Goal: Information Seeking & Learning: Learn about a topic

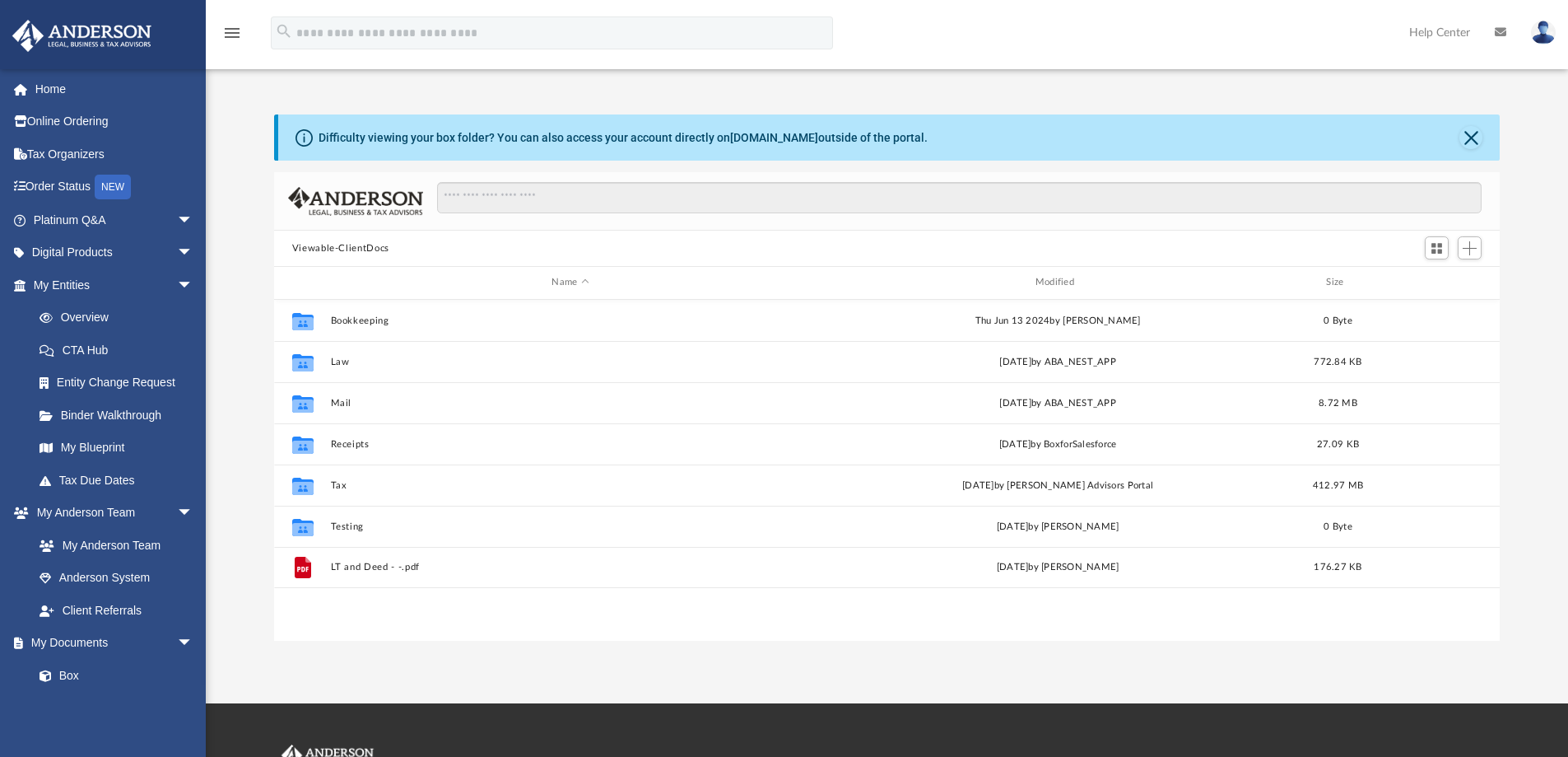
scroll to position [362, 1213]
click at [52, 87] on link "Home" at bounding box center [114, 88] width 206 height 33
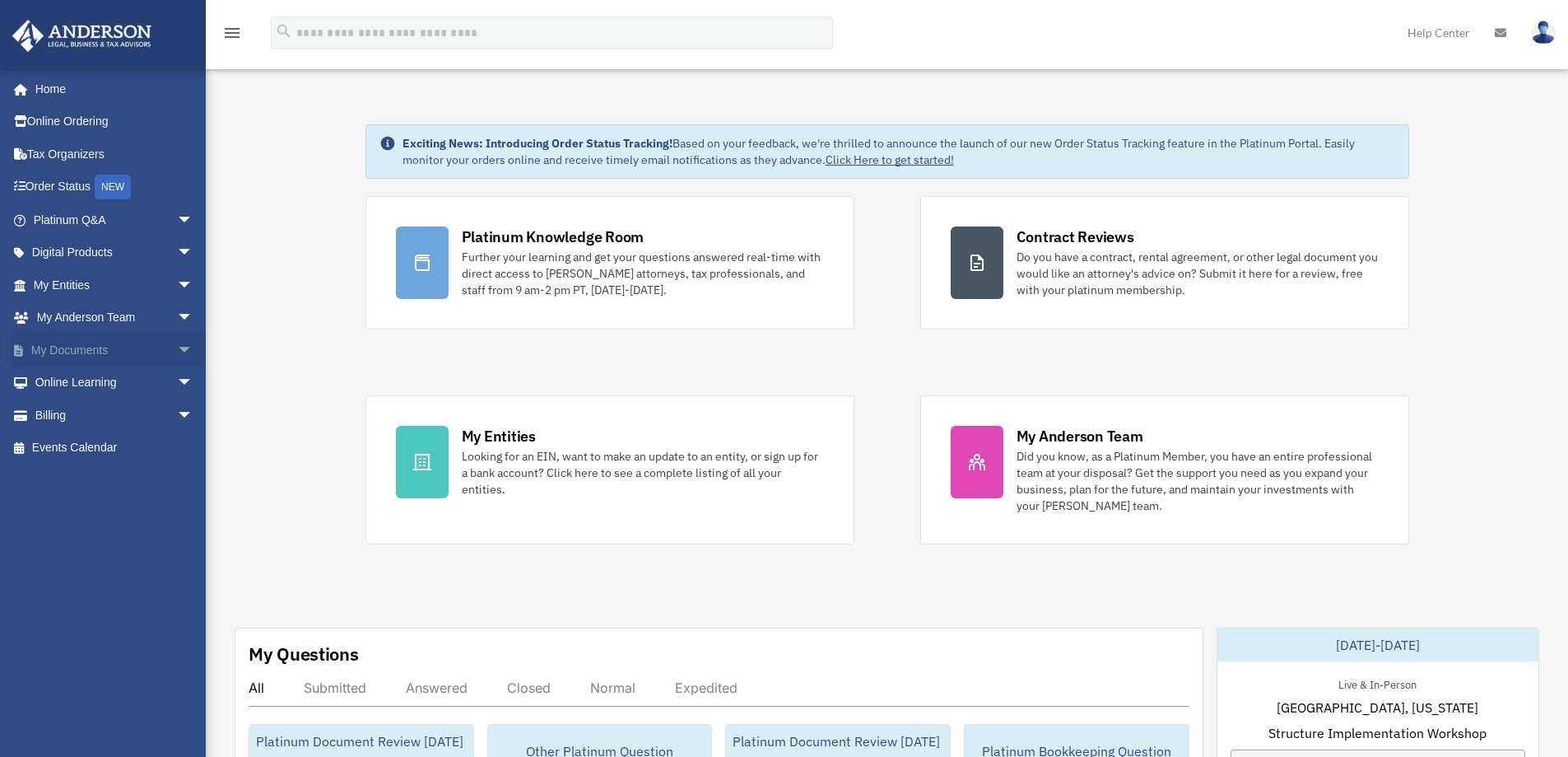
click at [177, 350] on span "arrow_drop_down" at bounding box center [193, 350] width 33 height 33
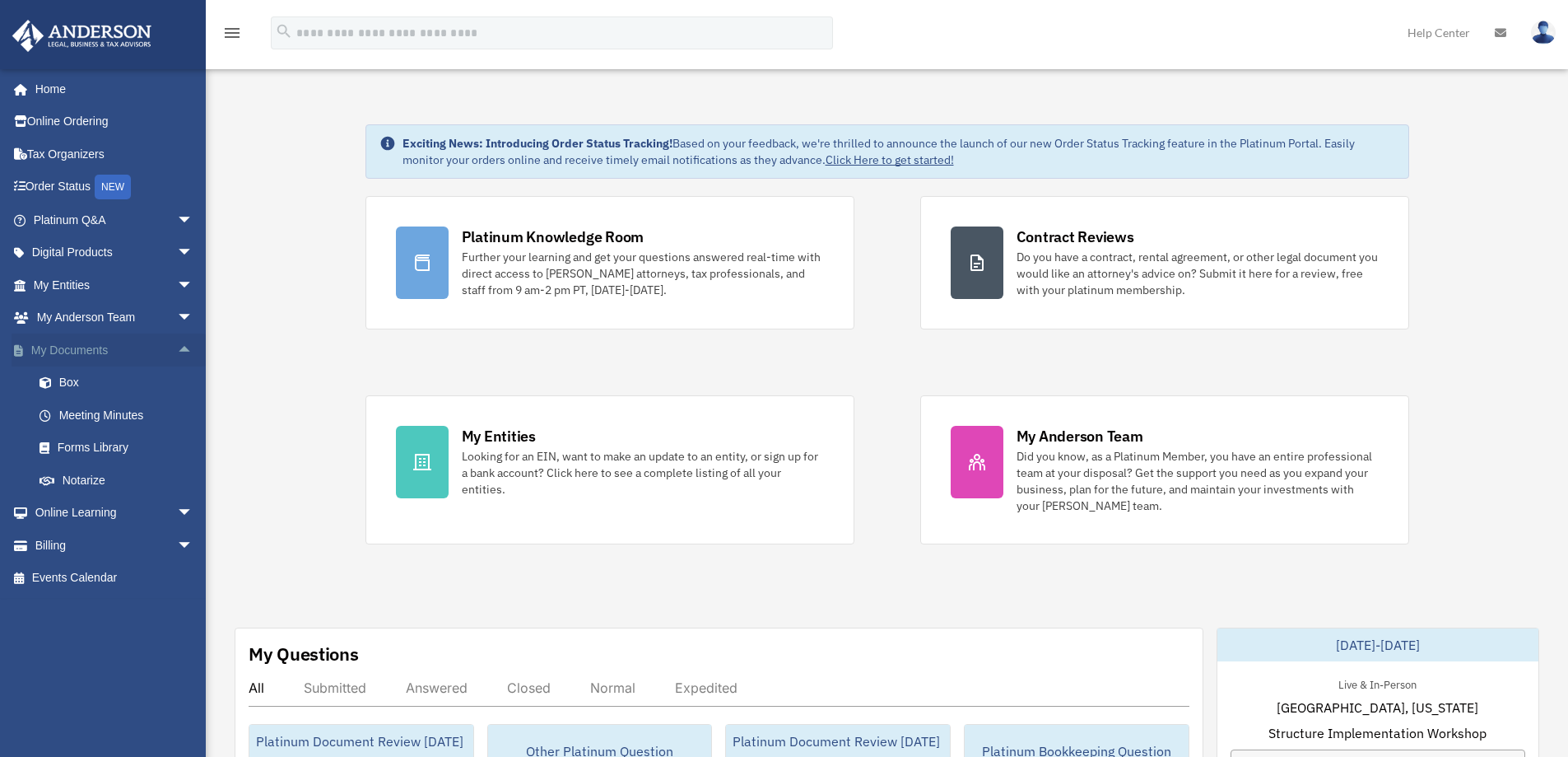
click at [177, 348] on span "arrow_drop_up" at bounding box center [193, 350] width 33 height 33
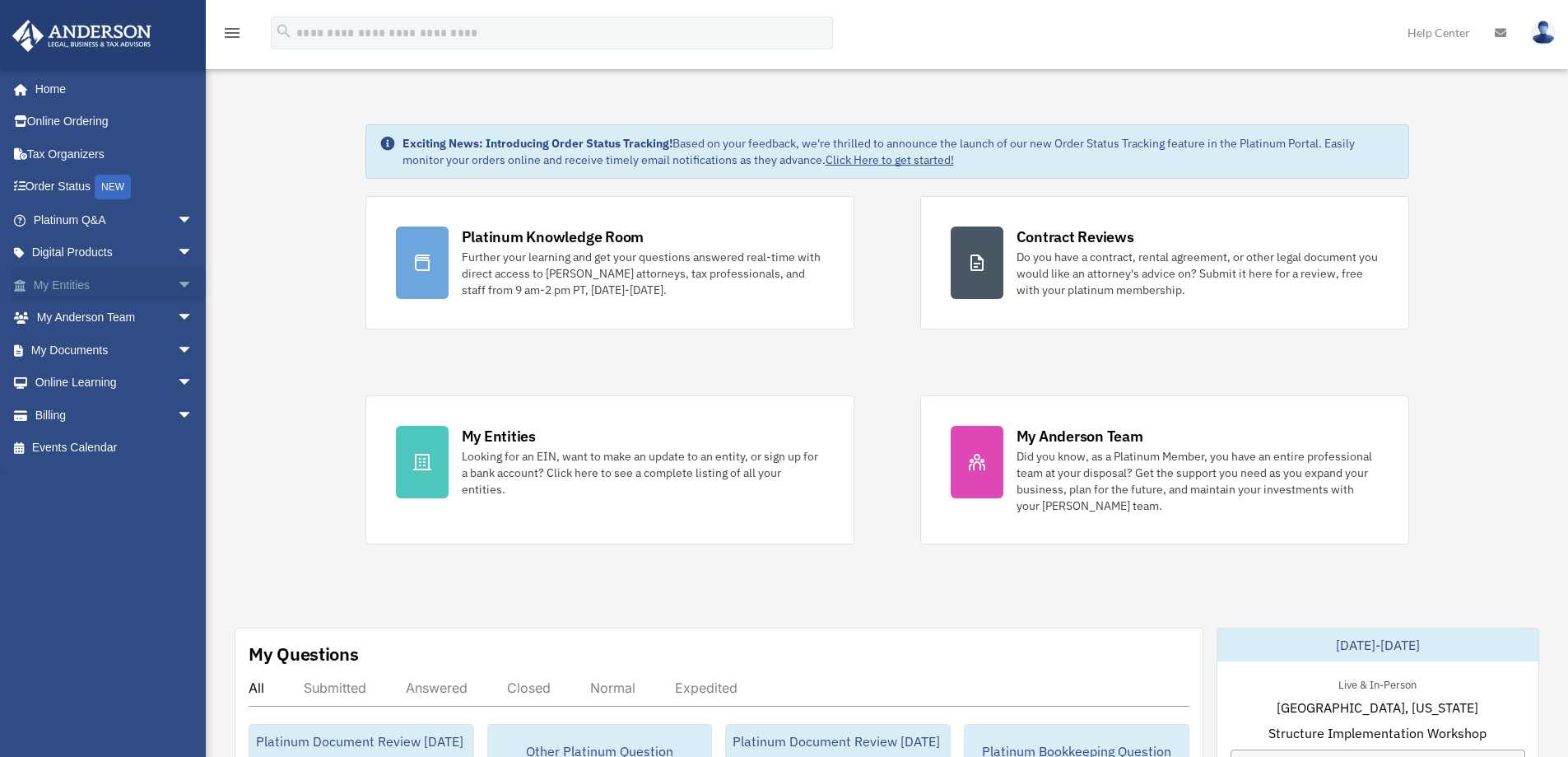
click at [177, 285] on span "arrow_drop_down" at bounding box center [193, 284] width 33 height 33
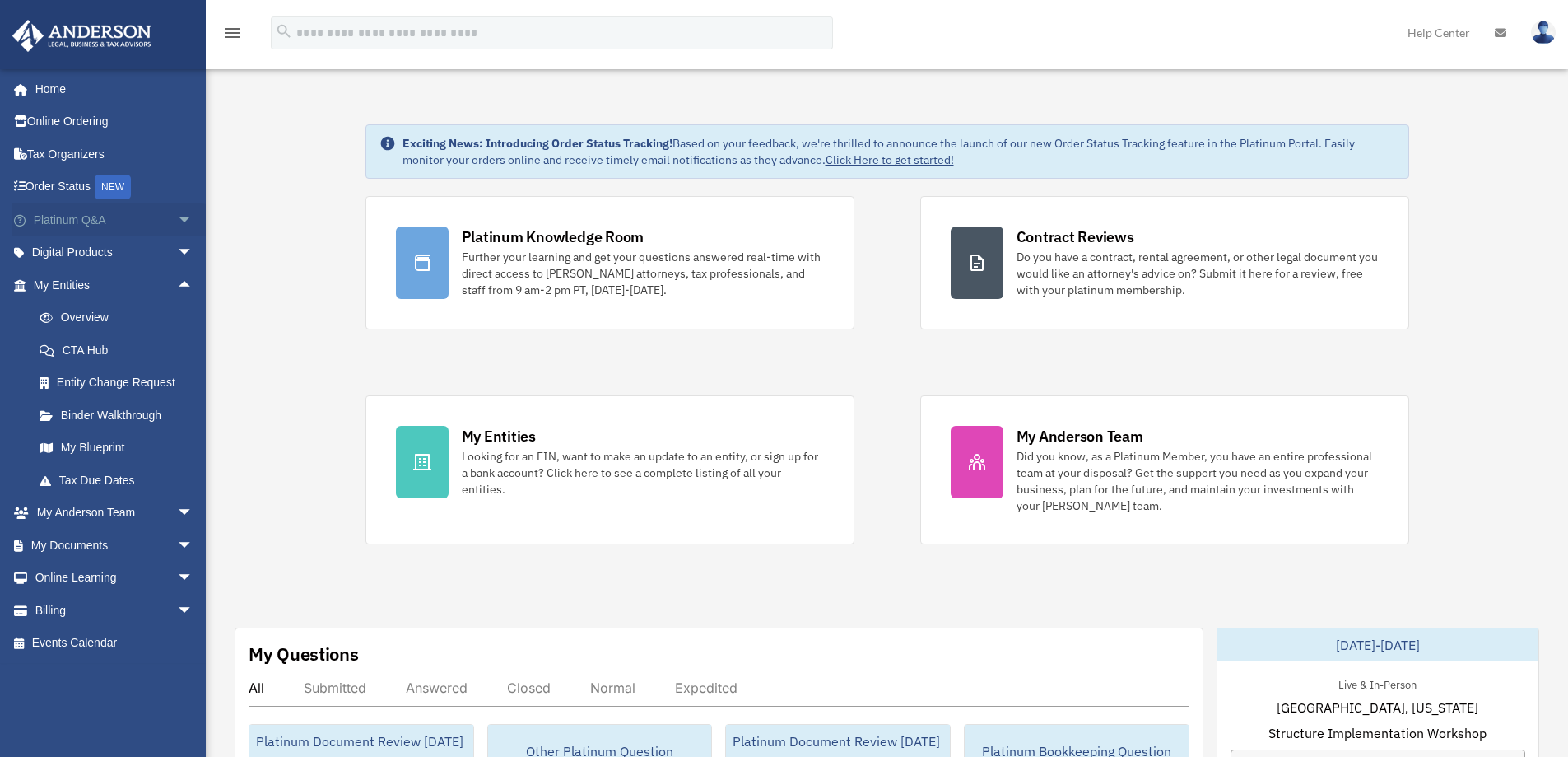
click at [177, 223] on span "arrow_drop_down" at bounding box center [193, 220] width 33 height 33
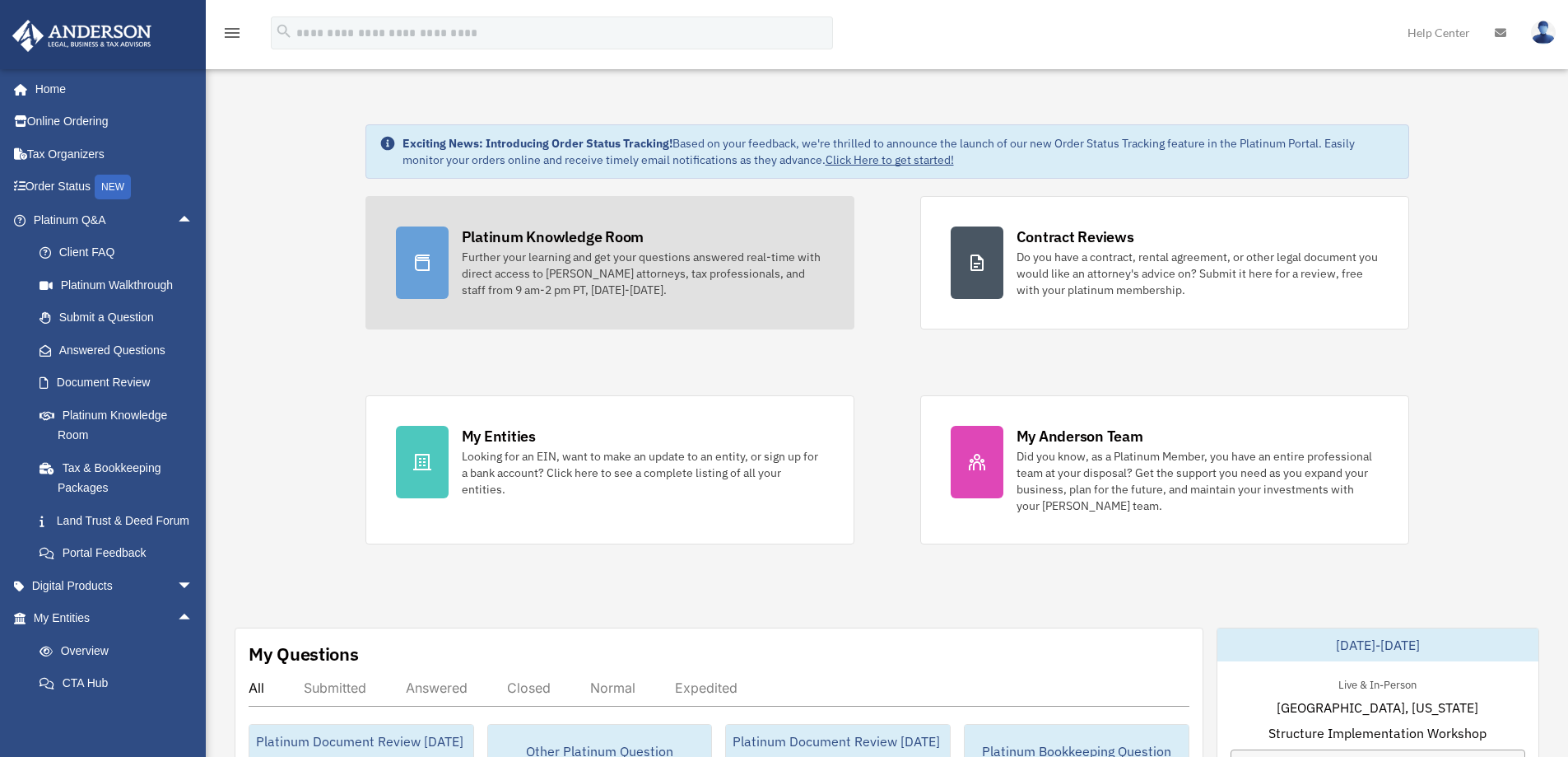
click at [591, 267] on div "Further your learning and get your questions answered real-time with direct acc…" at bounding box center [643, 273] width 362 height 49
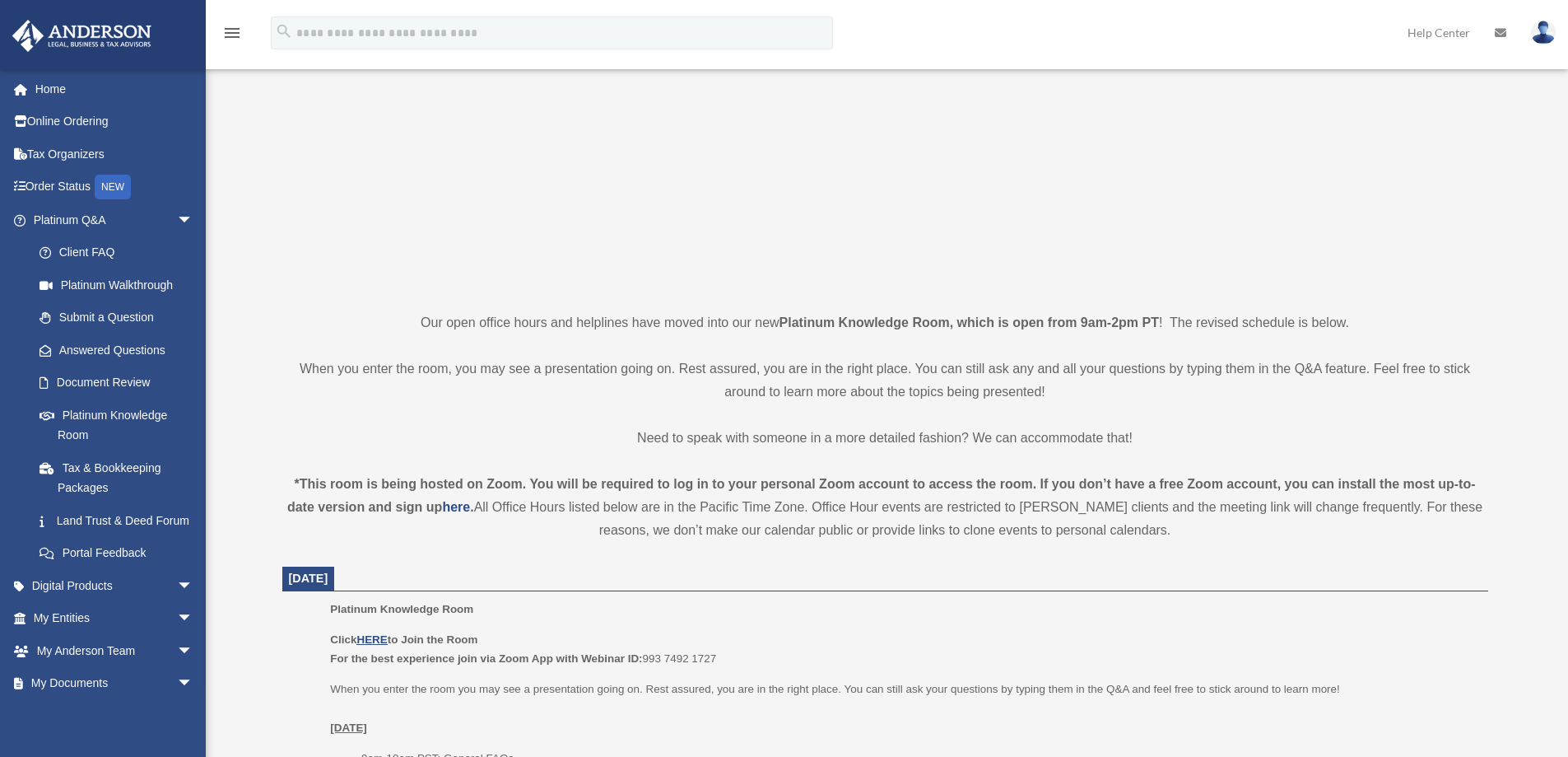
scroll to position [494, 0]
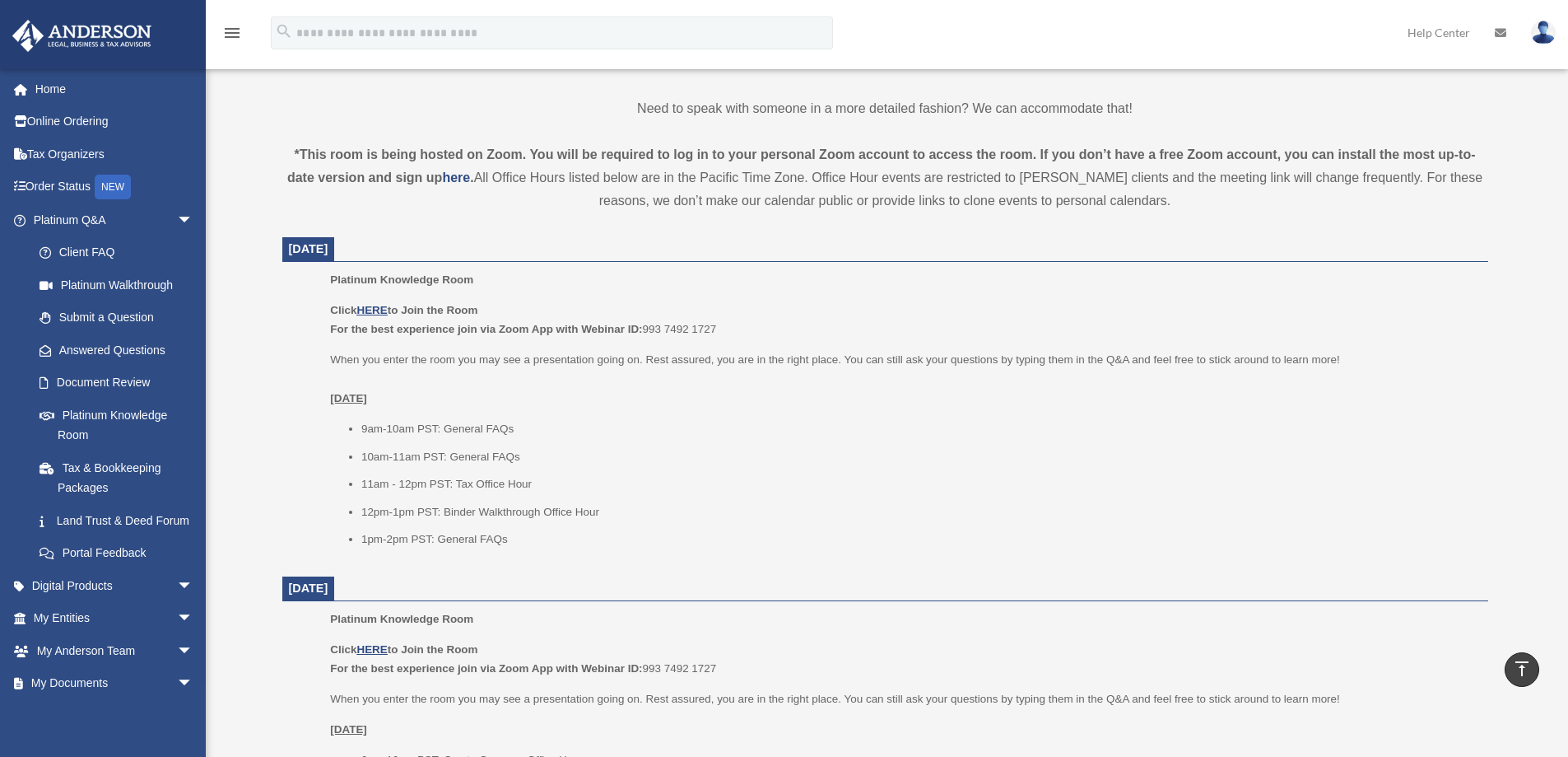
click at [664, 452] on li "10am-11am PST: General FAQs" at bounding box center [919, 456] width 1115 height 20
click at [177, 219] on span "arrow_drop_down" at bounding box center [193, 220] width 33 height 33
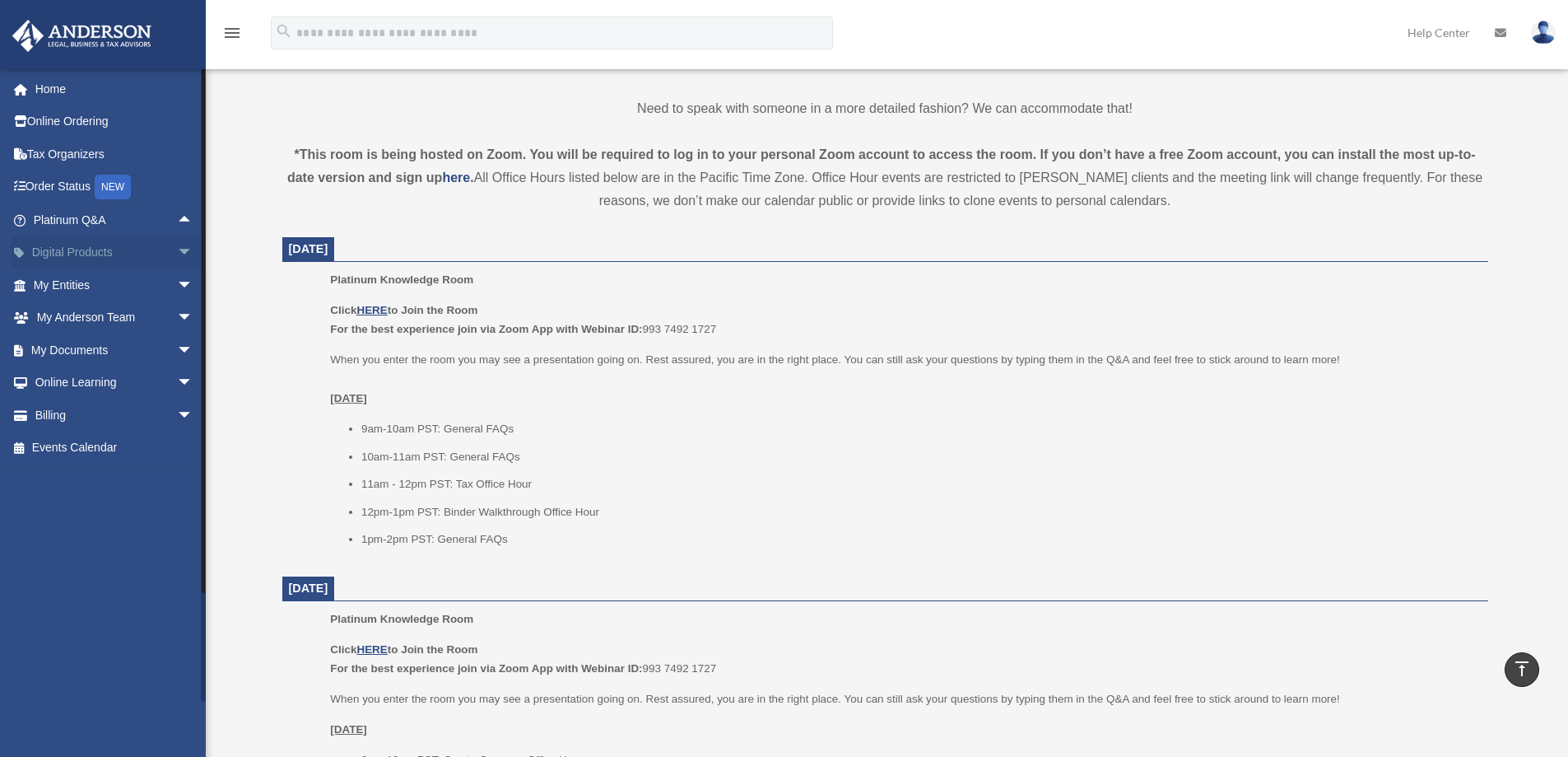
click at [177, 249] on span "arrow_drop_down" at bounding box center [193, 252] width 33 height 33
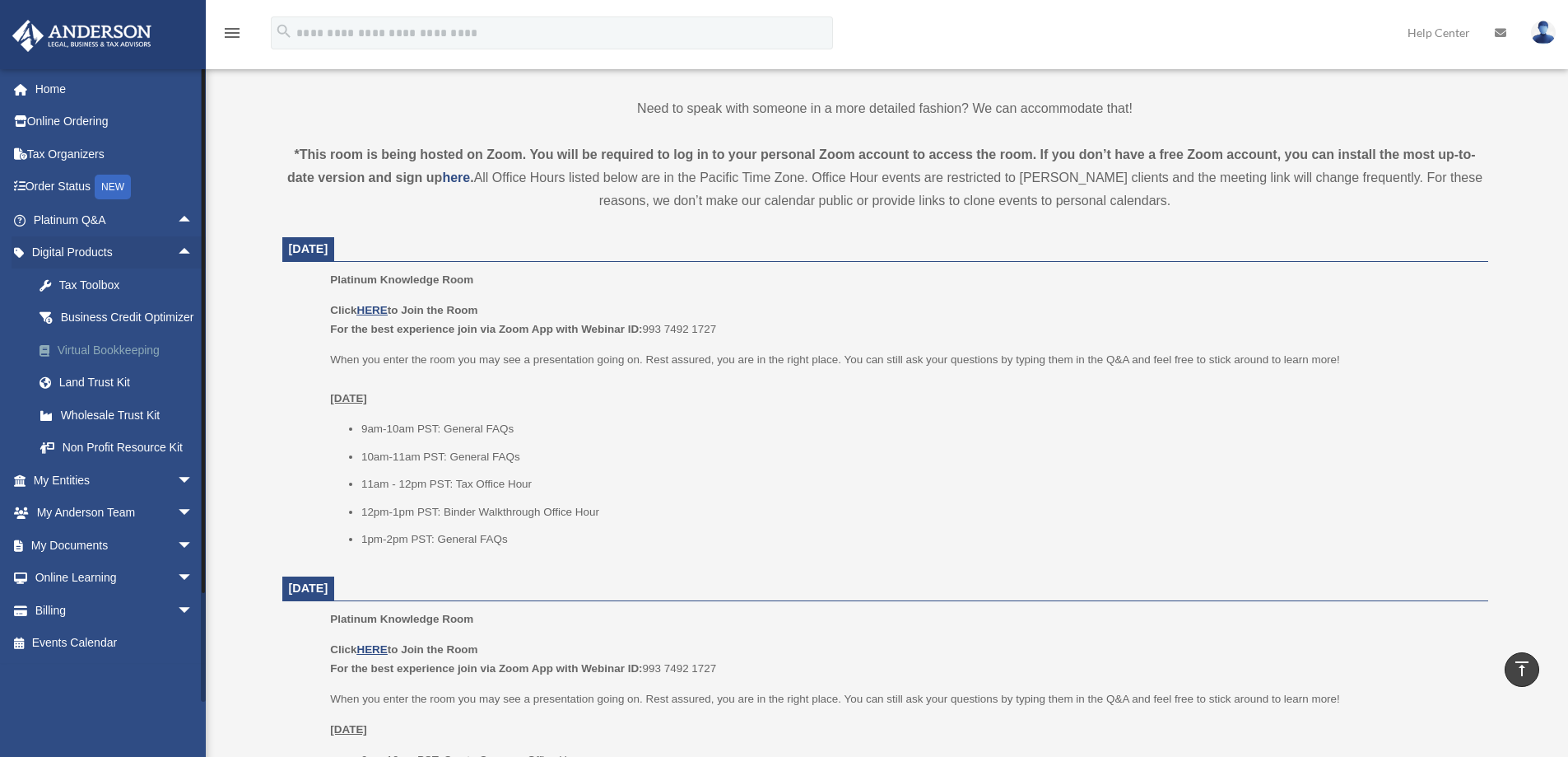
click at [117, 360] on div "Virtual Bookkeeping" at bounding box center [127, 351] width 140 height 21
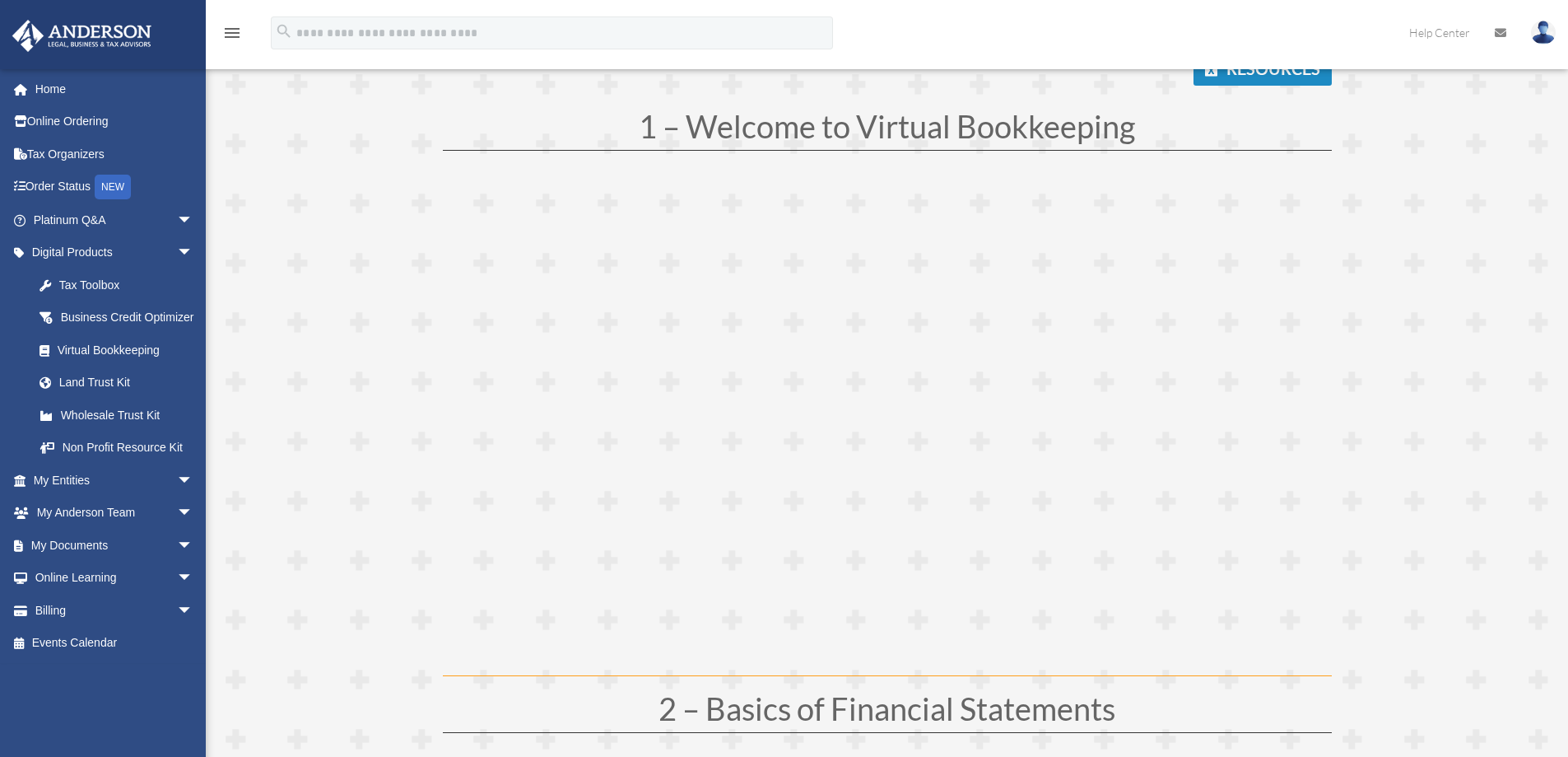
scroll to position [165, 0]
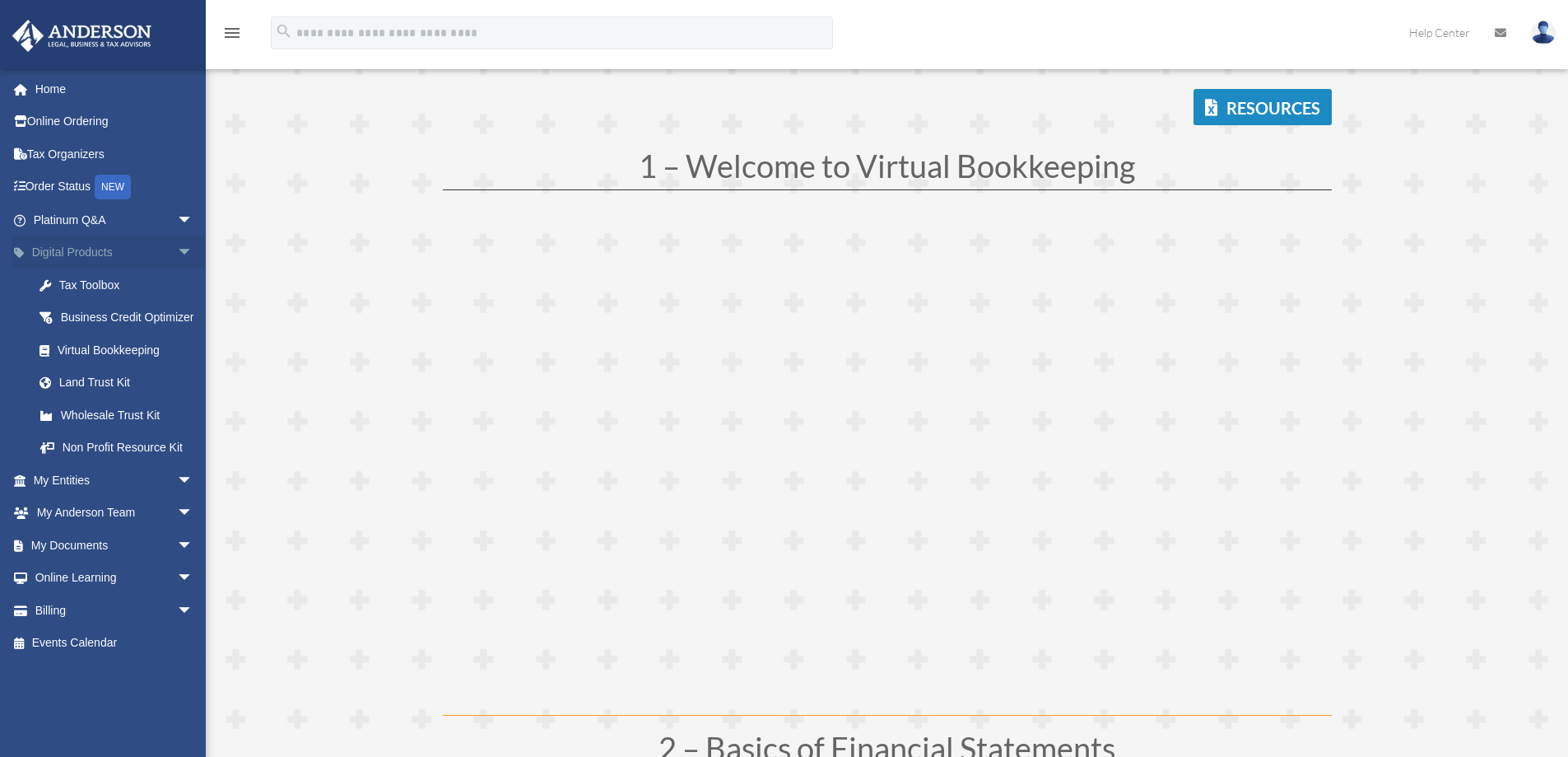
click at [177, 251] on span "arrow_drop_down" at bounding box center [193, 252] width 33 height 33
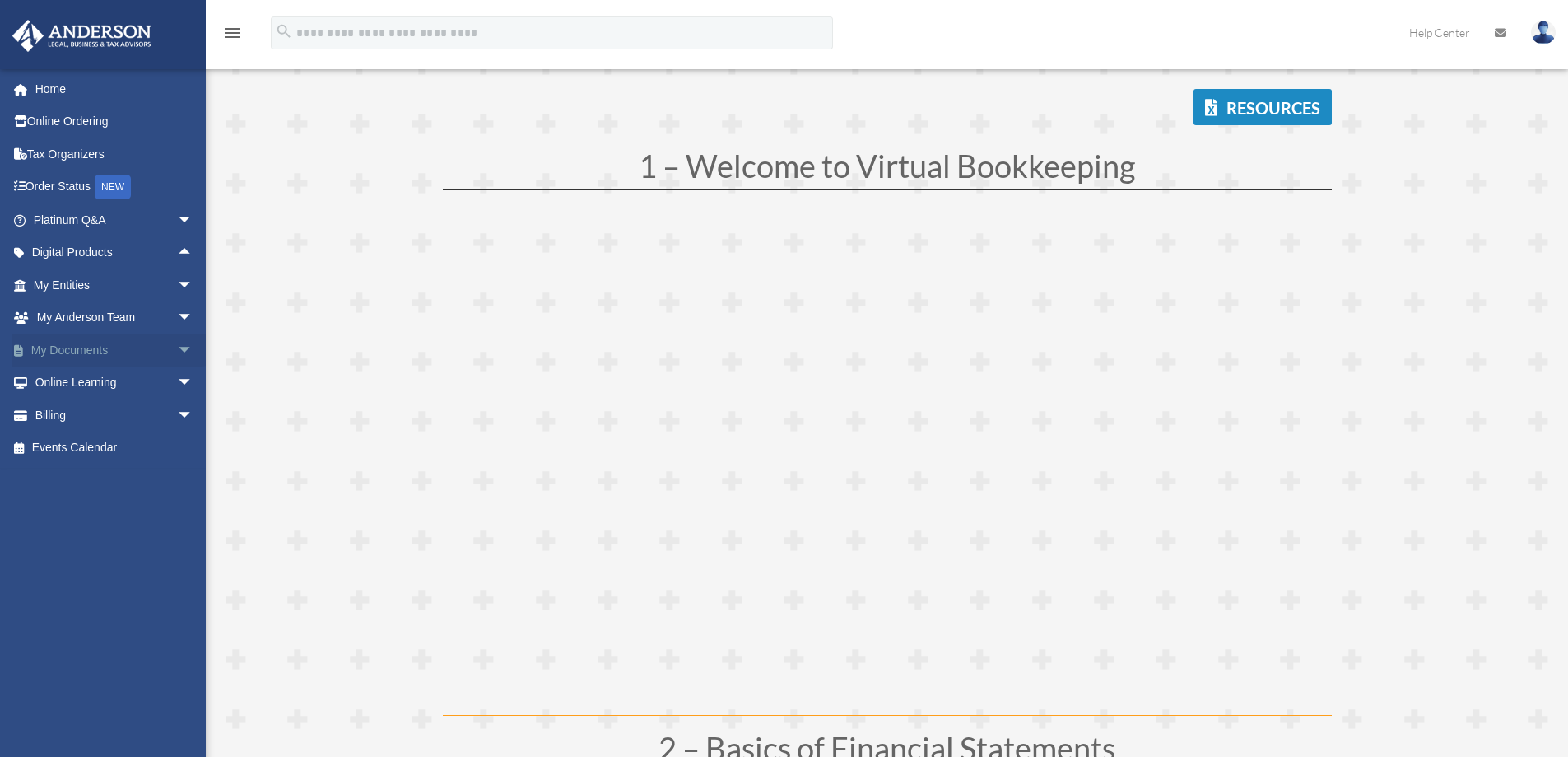
click at [177, 350] on span "arrow_drop_down" at bounding box center [193, 350] width 33 height 33
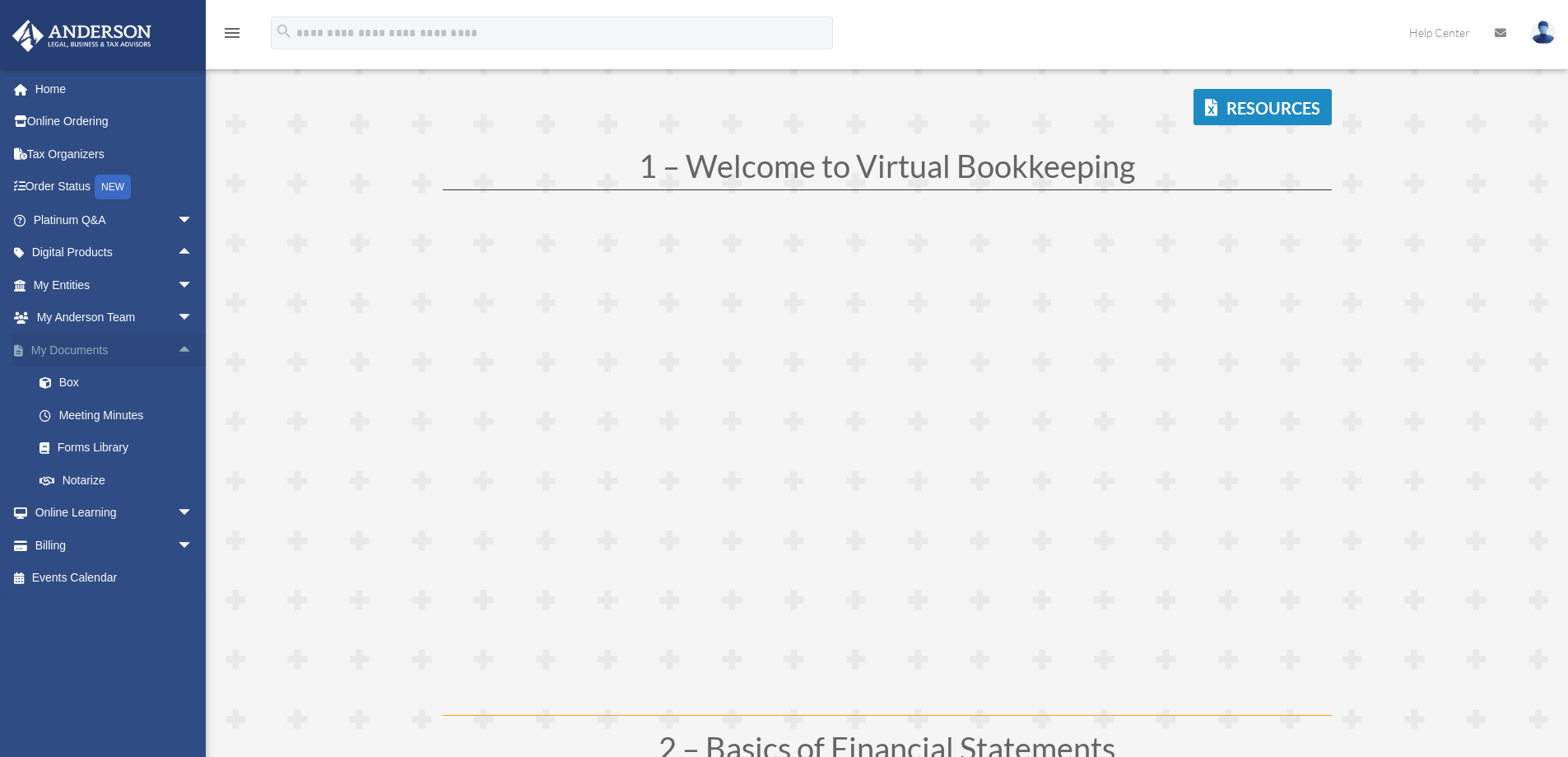
click at [177, 348] on span "arrow_drop_up" at bounding box center [193, 350] width 33 height 33
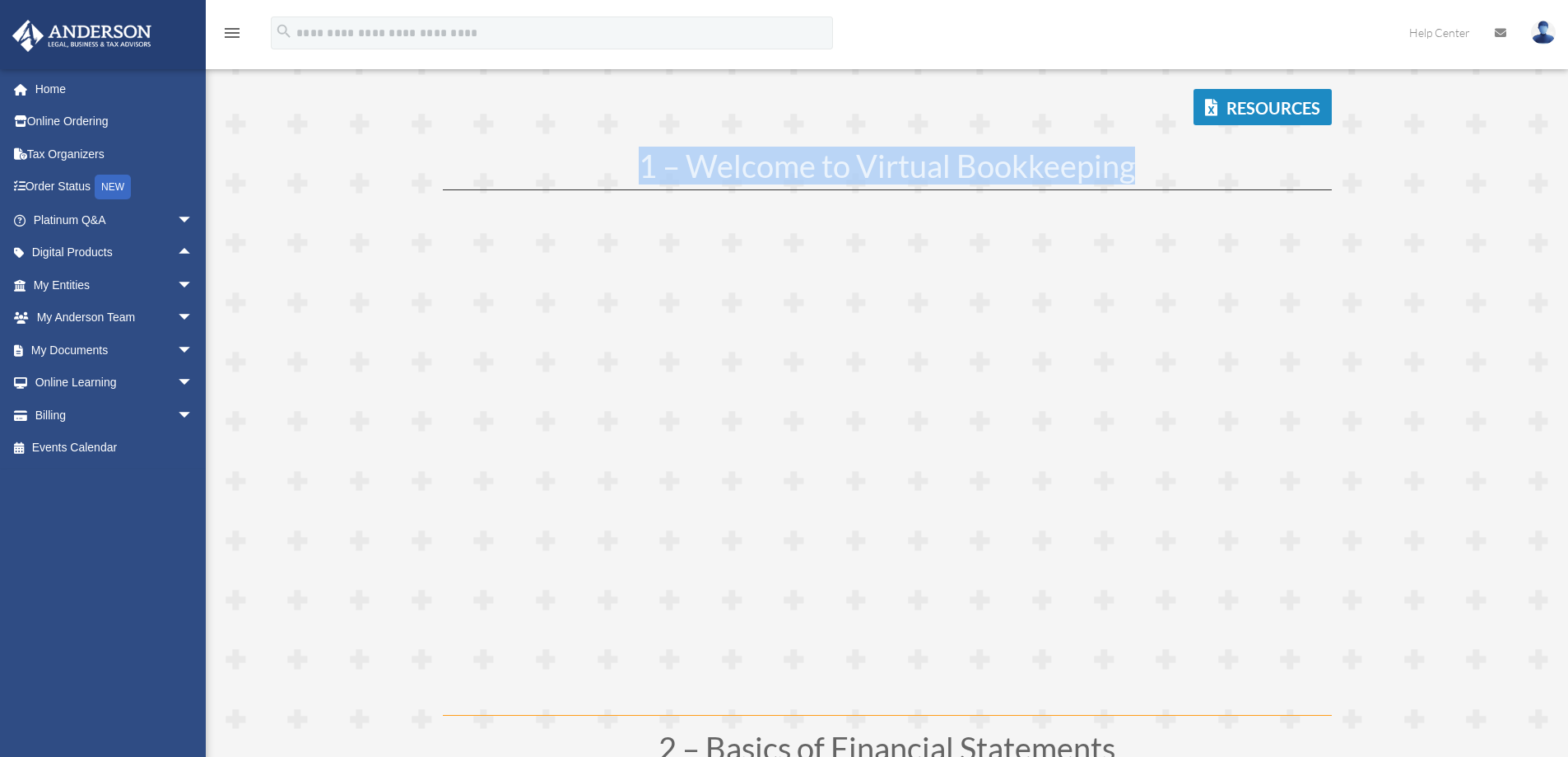
drag, startPoint x: 600, startPoint y: 167, endPoint x: 1153, endPoint y: 172, distance: 553.0
click at [1153, 172] on h1 "1 – Welcome to Virtual Bookkeeping" at bounding box center [887, 170] width 889 height 40
drag, startPoint x: 623, startPoint y: 166, endPoint x: 1144, endPoint y: 184, distance: 521.3
click at [1144, 184] on h1 "1 – Welcome to Virtual Bookkeeping" at bounding box center [887, 170] width 889 height 40
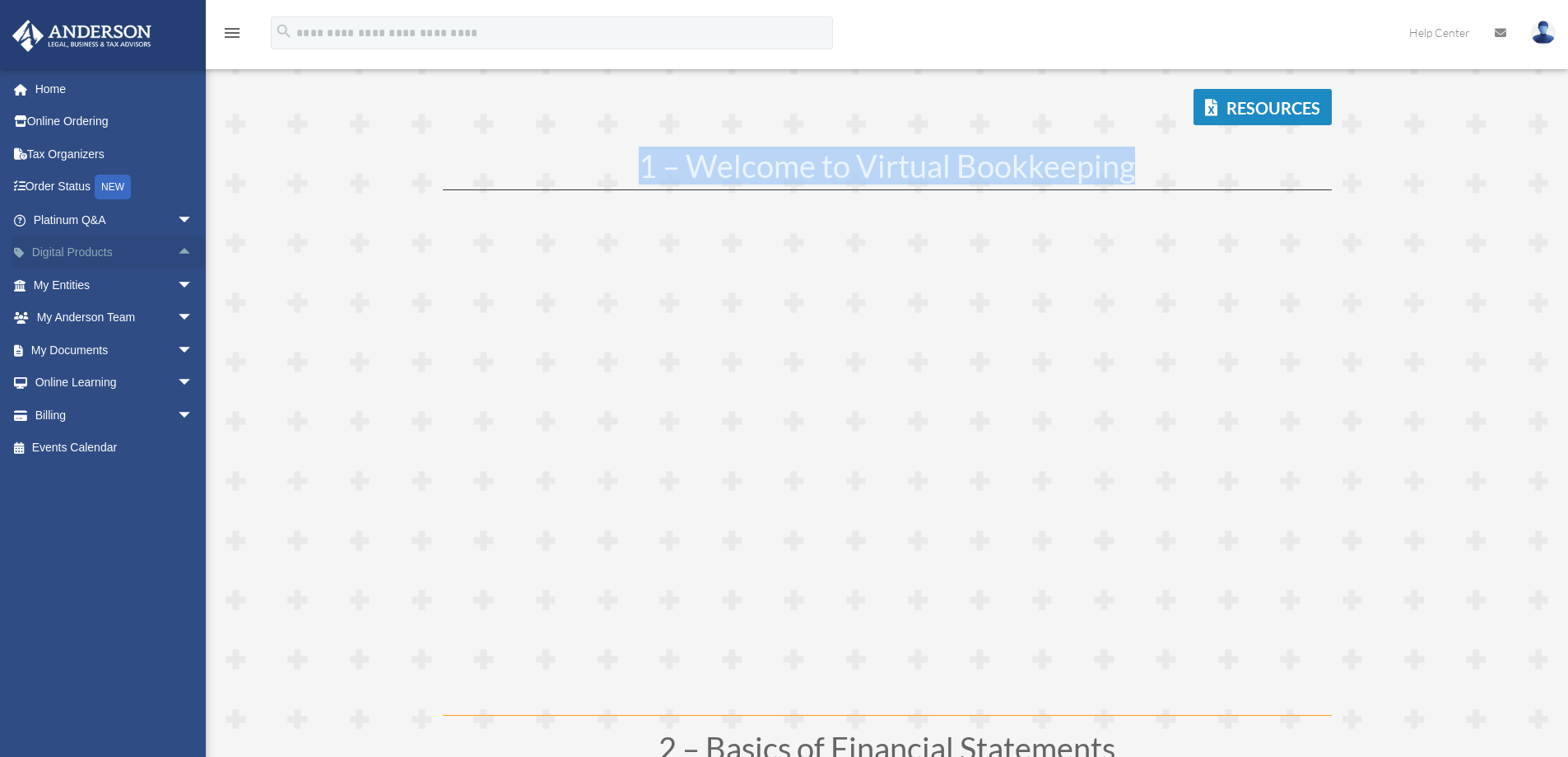
click at [177, 247] on span "arrow_drop_up" at bounding box center [193, 252] width 33 height 33
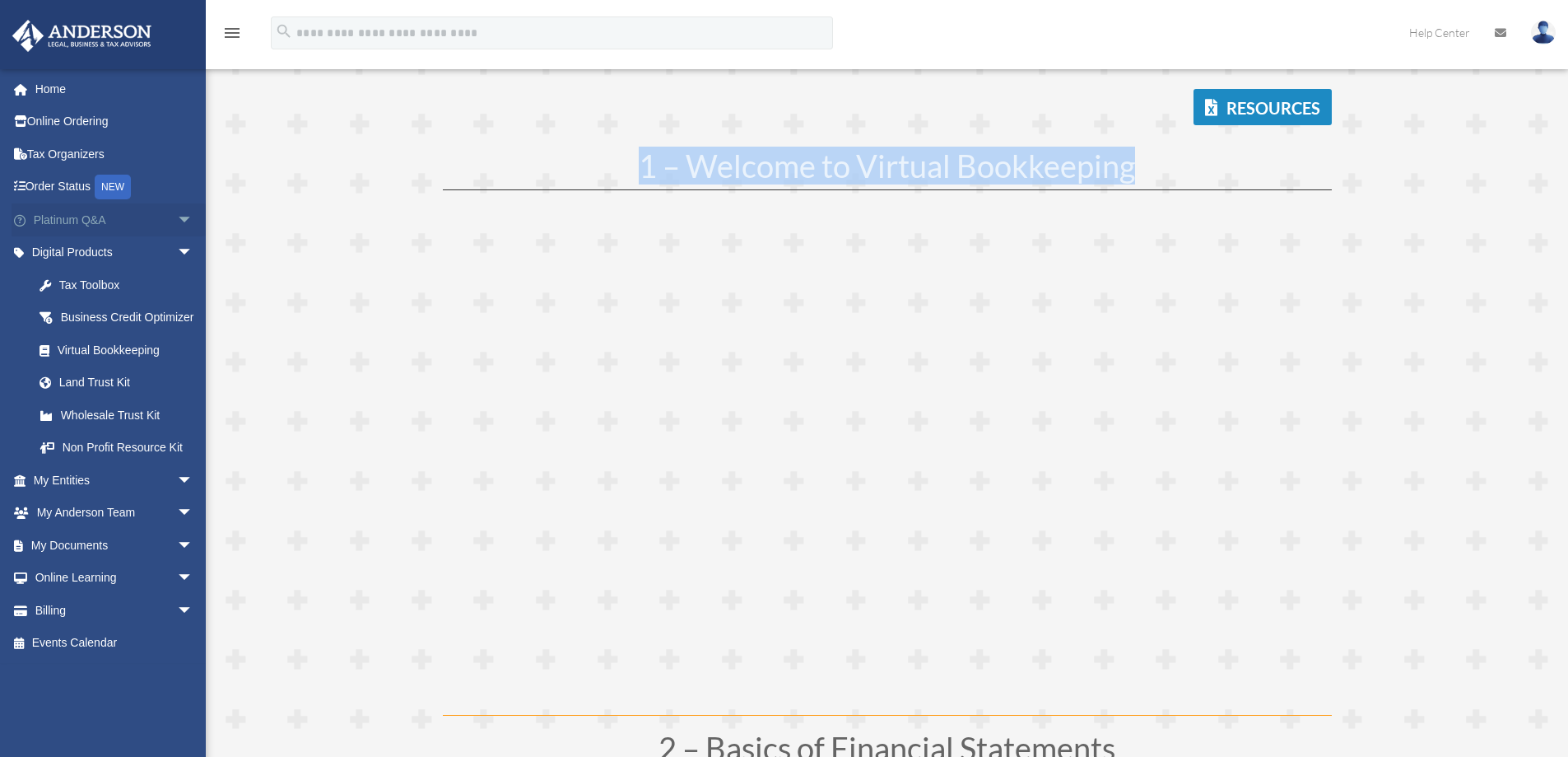
click at [177, 212] on span "arrow_drop_down" at bounding box center [193, 220] width 33 height 33
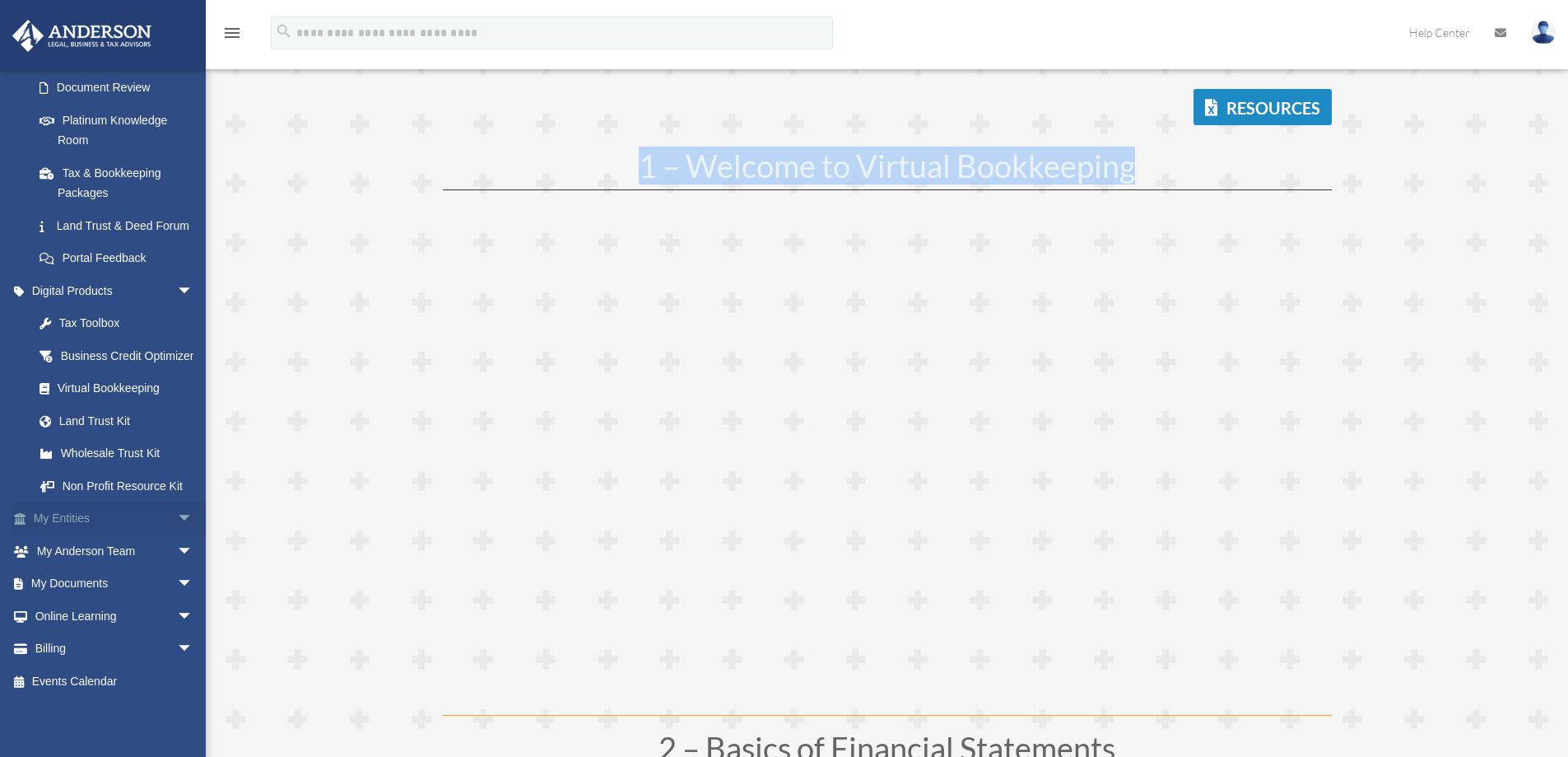
scroll to position [335, 0]
click at [177, 520] on span "arrow_drop_down" at bounding box center [193, 518] width 33 height 33
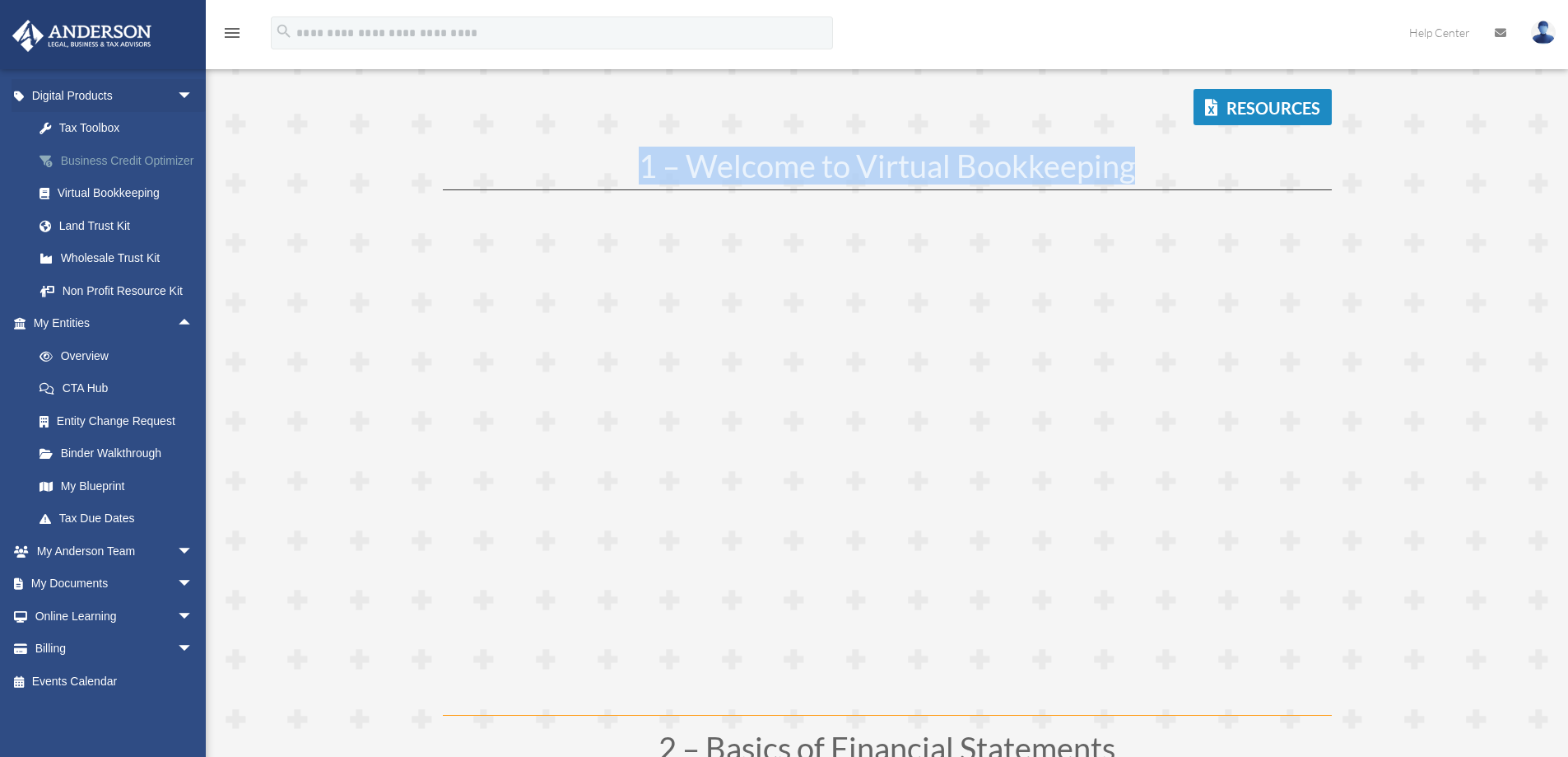
scroll to position [500, 0]
click at [92, 470] on link "Binder Walkthrough" at bounding box center [120, 454] width 195 height 33
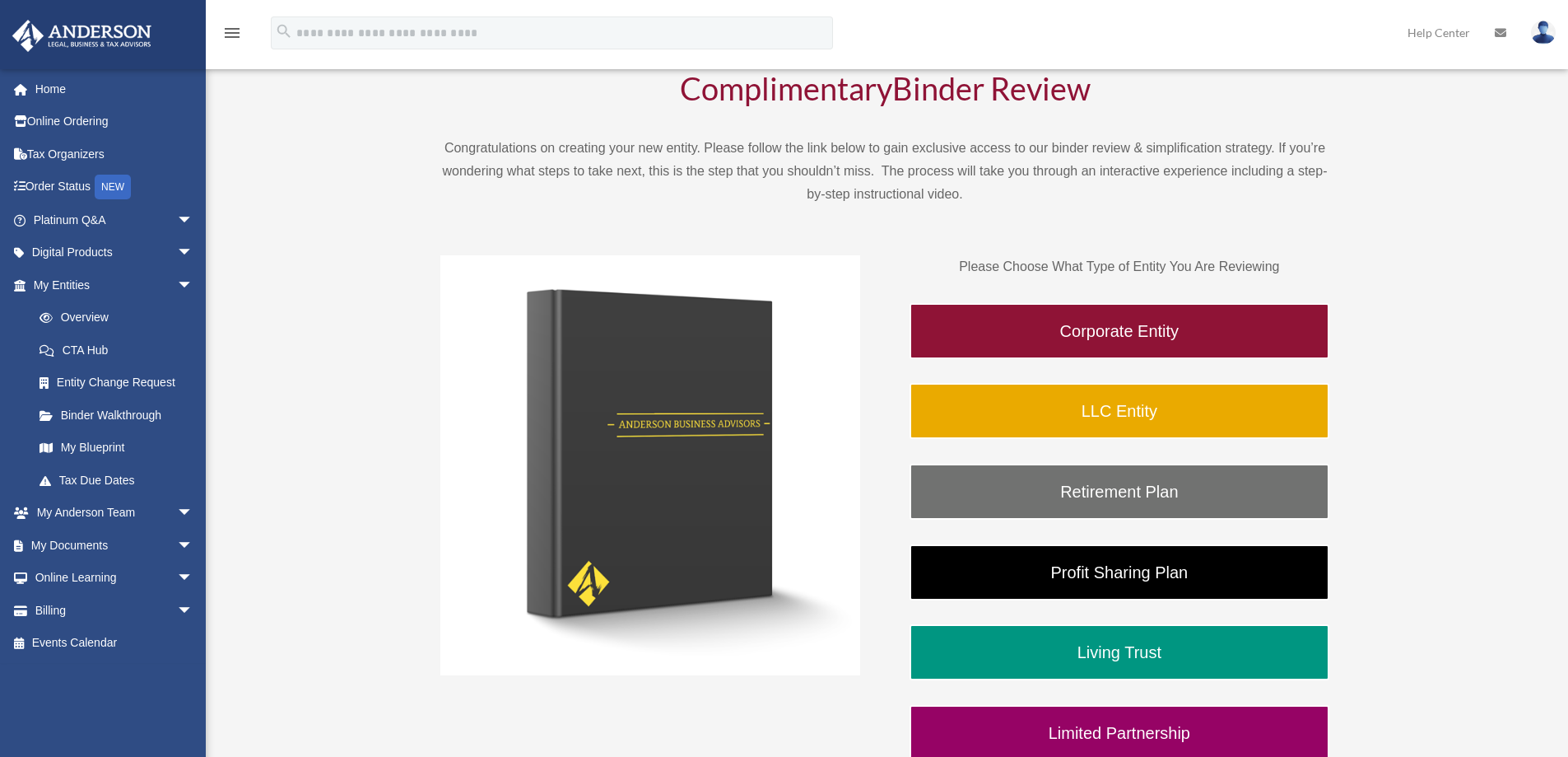
scroll to position [83, 0]
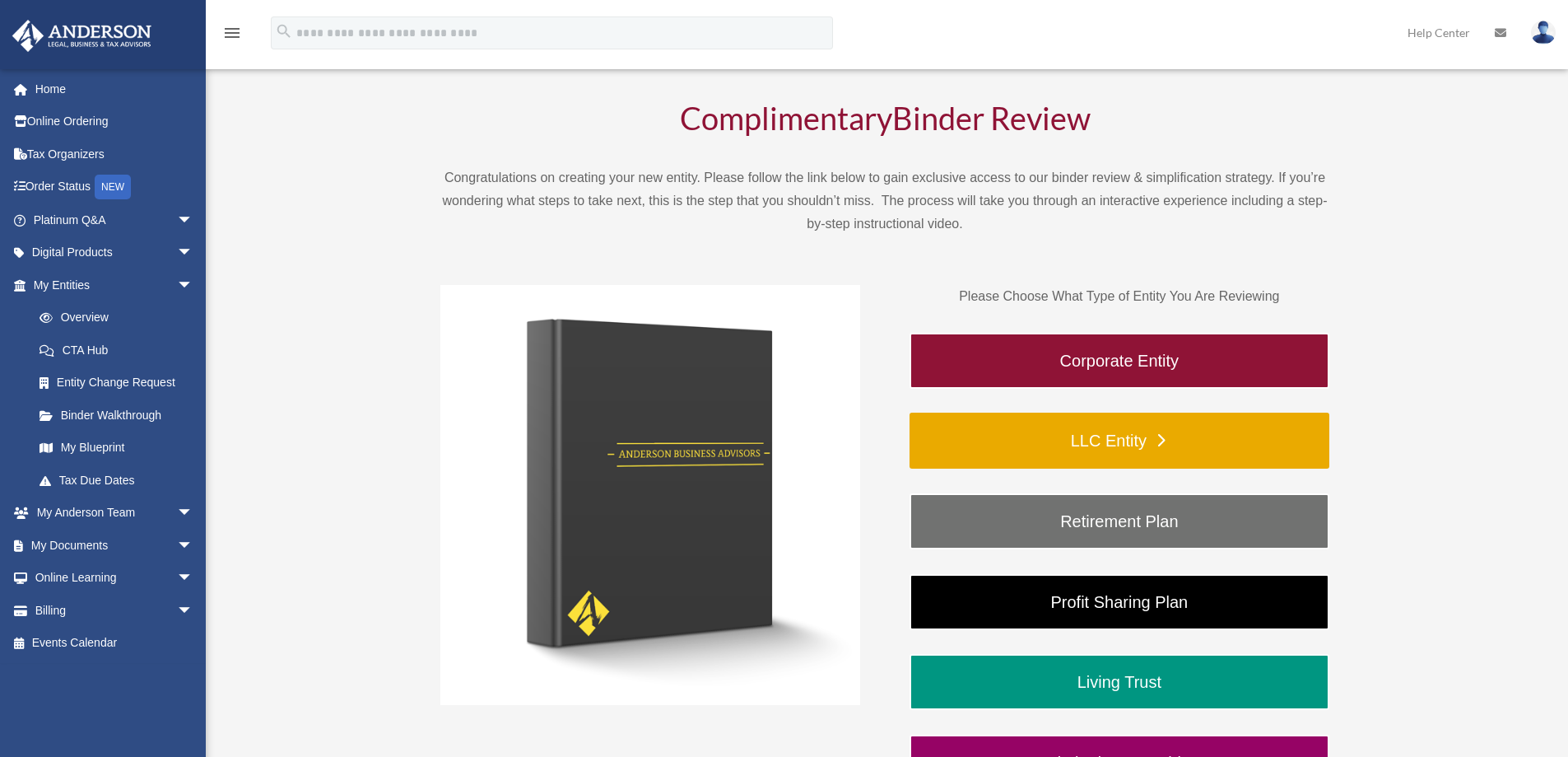
click at [1101, 442] on link "LLC Entity" at bounding box center [1120, 440] width 420 height 56
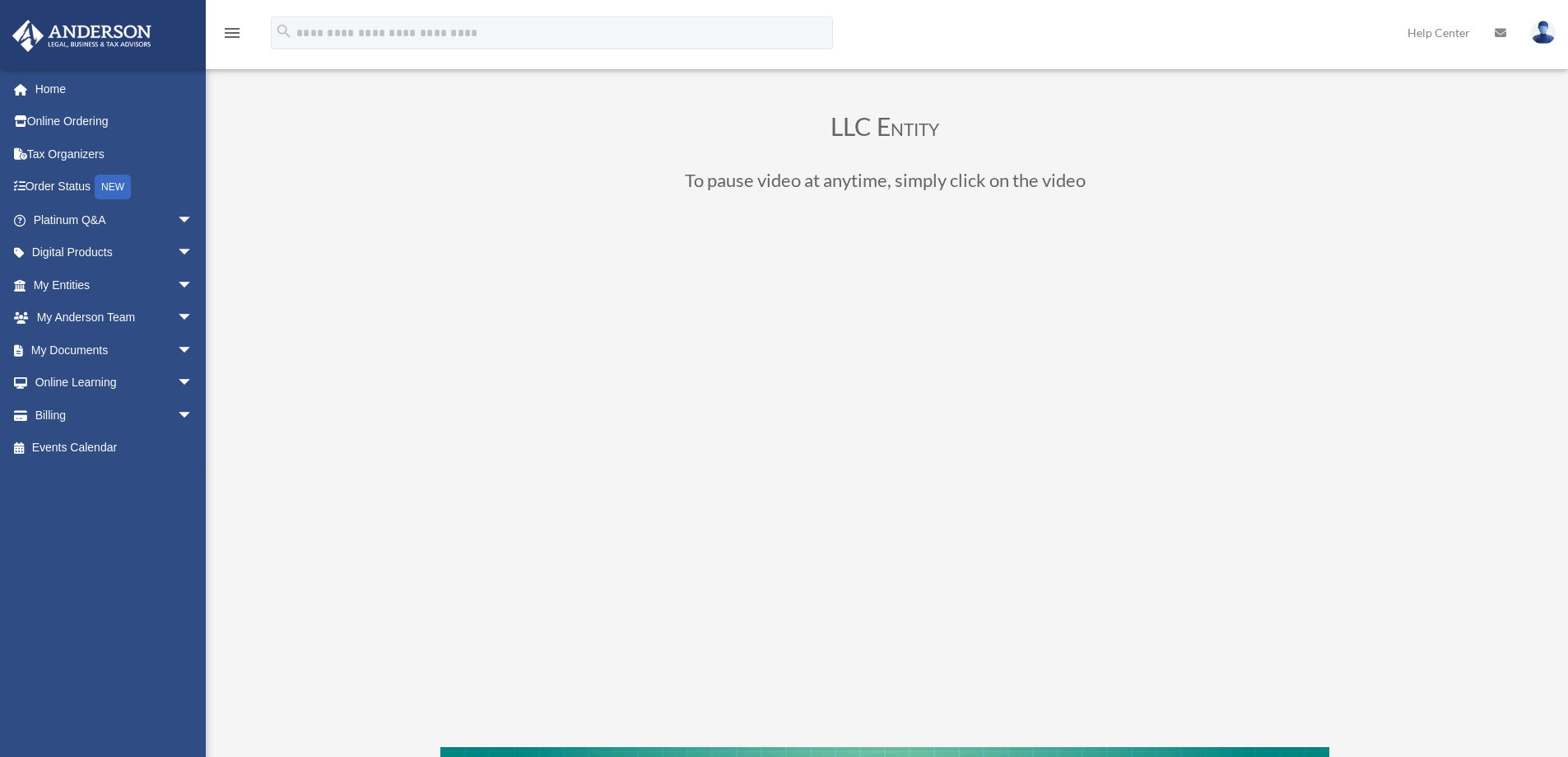
scroll to position [165, 0]
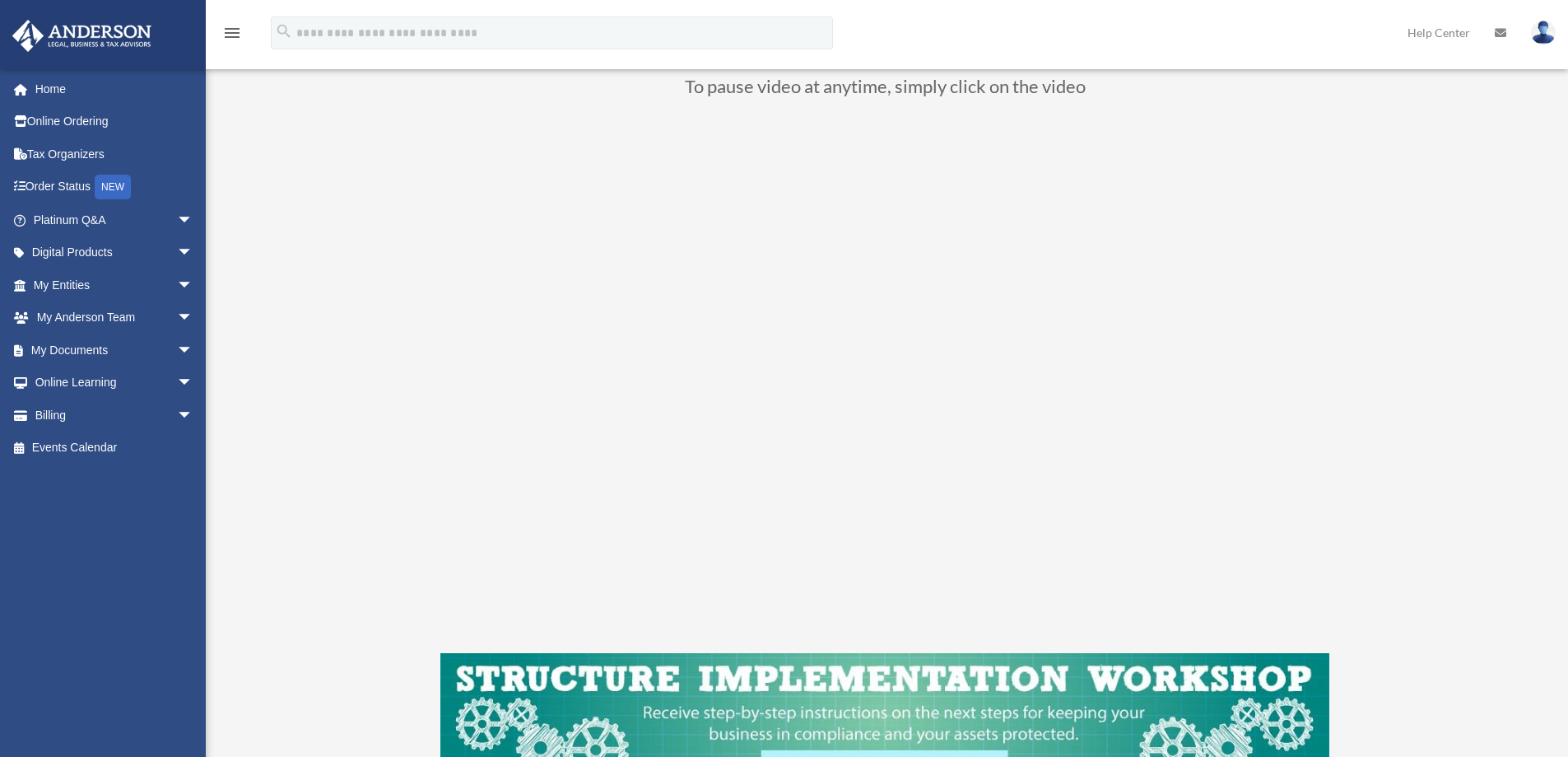
click at [261, 339] on div "Binder Review LLC Entity date_range Published on Last updated [DATE] [DATE] by …" at bounding box center [885, 407] width 1255 height 961
